Goal: Information Seeking & Learning: Learn about a topic

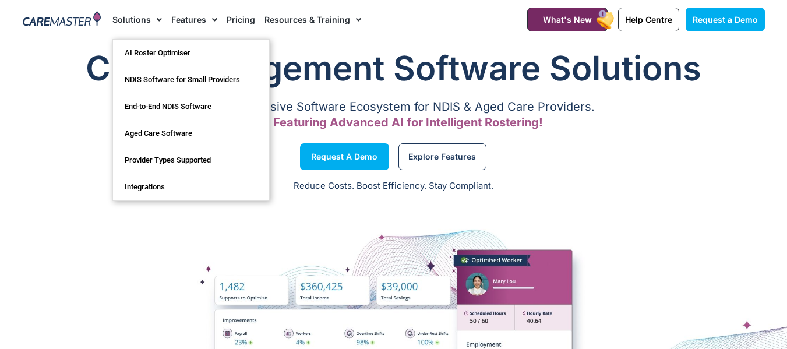
click at [151, 17] on span "Menu" at bounding box center [156, 20] width 11 height 20
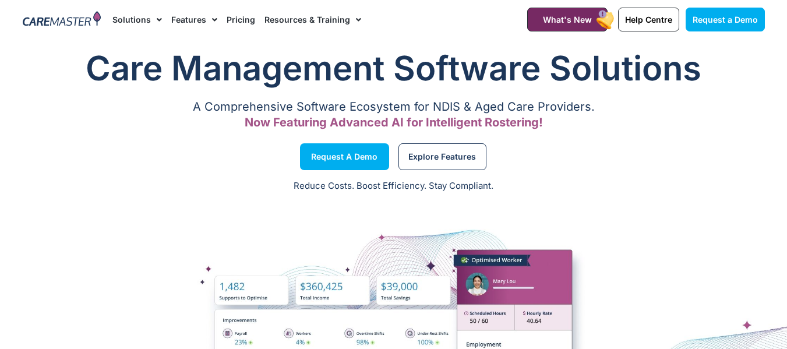
click at [157, 21] on span "Menu" at bounding box center [156, 20] width 11 height 20
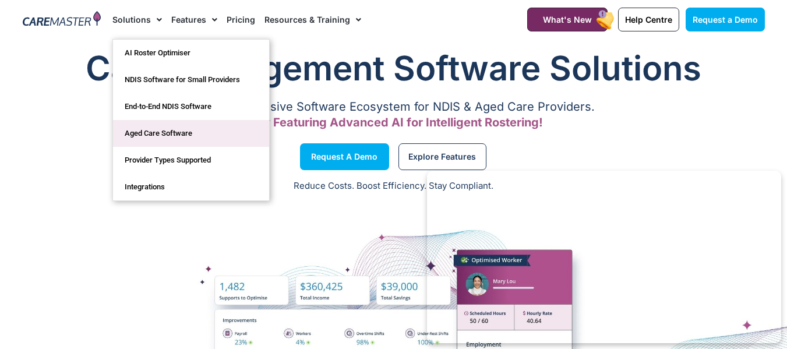
click at [158, 129] on link "Aged Care Software" at bounding box center [191, 133] width 156 height 27
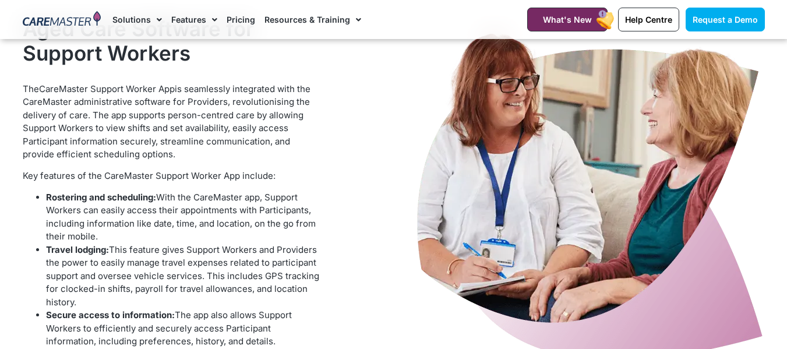
scroll to position [1063, 0]
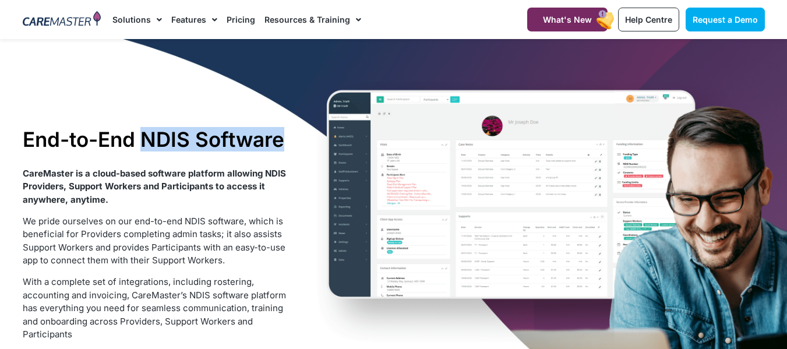
drag, startPoint x: 140, startPoint y: 138, endPoint x: 300, endPoint y: 141, distance: 160.2
click at [300, 141] on div "End-to-End NDIS Software CareMaster is a cloud-based software platform allowing…" at bounding box center [393, 262] width 753 height 447
copy h1 "NDIS Software"
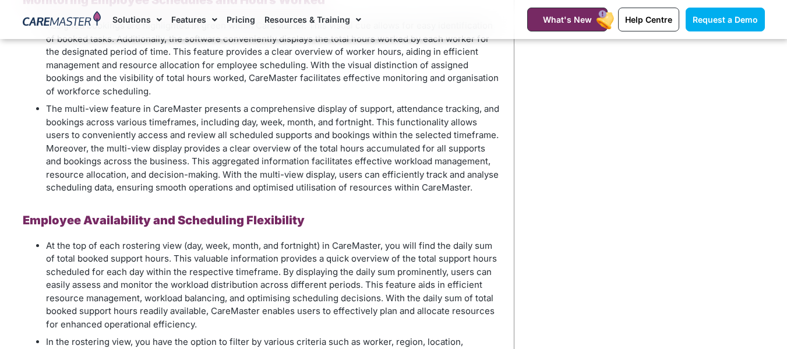
scroll to position [925, 0]
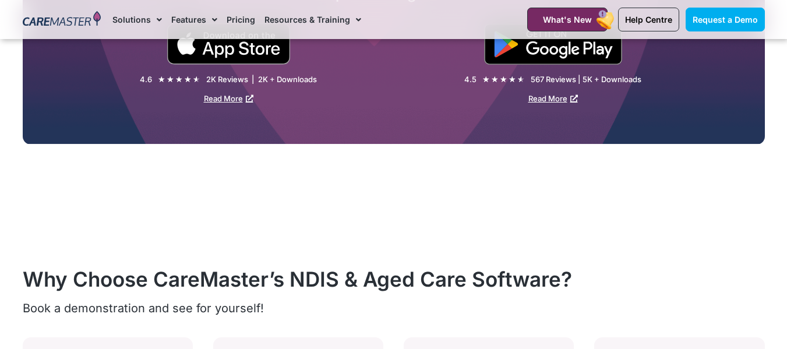
scroll to position [1852, 0]
